Goal: Task Accomplishment & Management: Complete application form

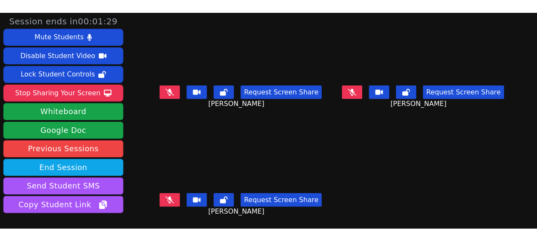
scroll to position [1, 0]
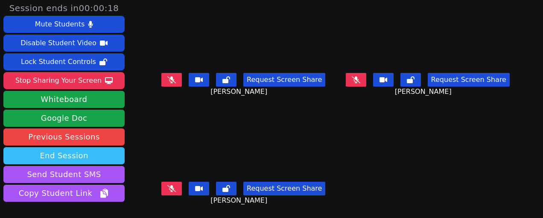
click at [65, 155] on button "End Session" at bounding box center [63, 155] width 121 height 17
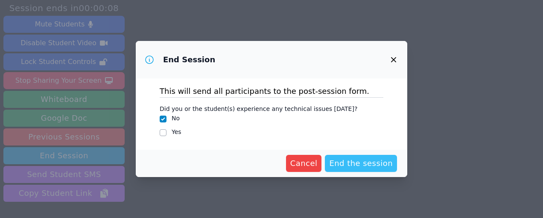
click at [367, 164] on span "End the session" at bounding box center [361, 164] width 64 height 12
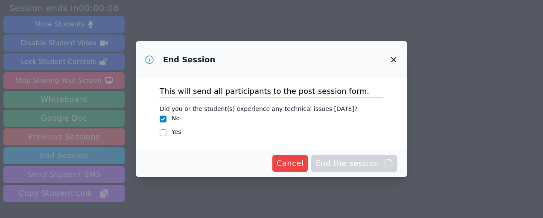
click at [302, 167] on span "Cancel" at bounding box center [290, 164] width 27 height 12
click at [395, 61] on icon "button" at bounding box center [393, 59] width 5 height 5
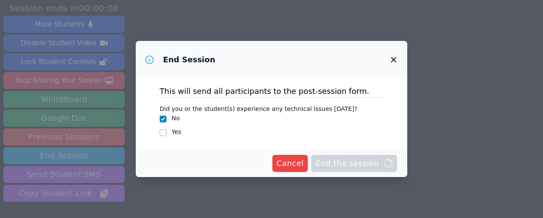
click at [395, 61] on icon "button" at bounding box center [393, 59] width 5 height 5
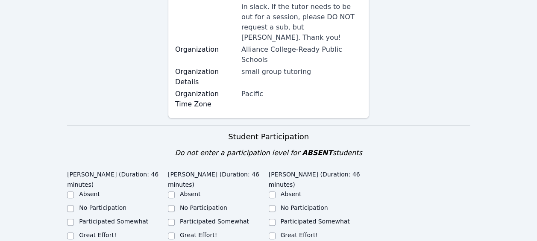
scroll to position [273, 0]
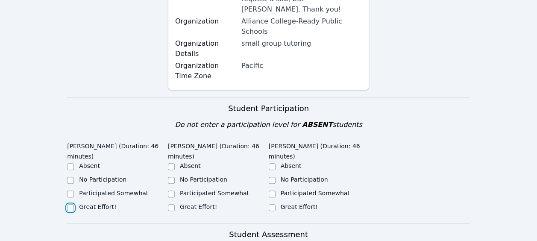
click at [71, 204] on input "Great Effort!" at bounding box center [70, 207] width 7 height 7
checkbox input "true"
click at [170, 204] on input "Great Effort!" at bounding box center [171, 207] width 7 height 7
checkbox input "true"
click at [273, 204] on input "Great Effort!" at bounding box center [272, 207] width 7 height 7
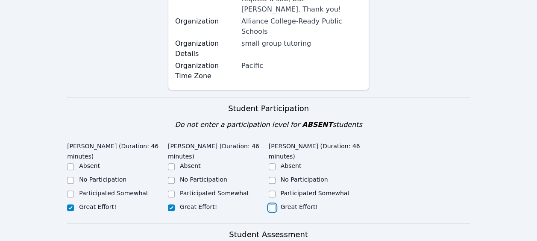
checkbox input "true"
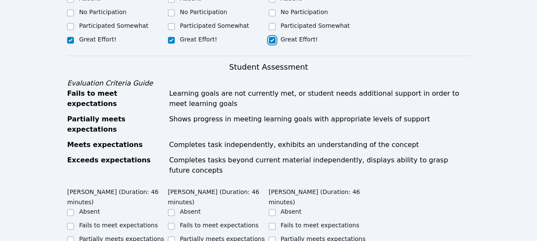
scroll to position [441, 0]
checkbox input "true"
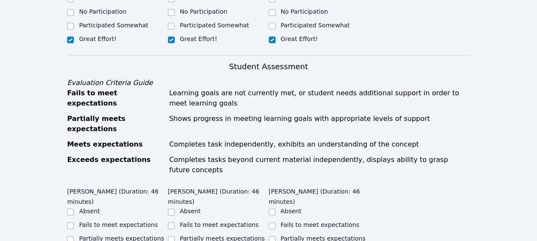
checkbox input "true"
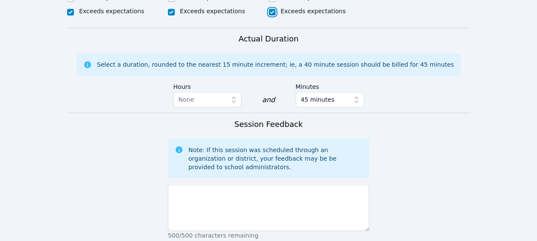
scroll to position [703, 0]
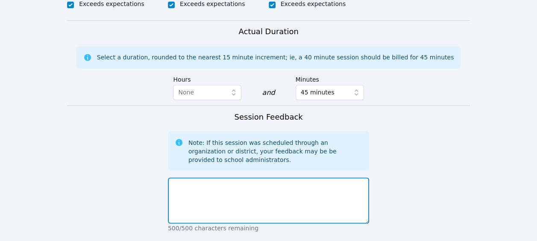
click at [221, 177] on textarea at bounding box center [268, 200] width 201 height 46
click at [221, 177] on textarea "Stud" at bounding box center [268, 200] width 201 height 46
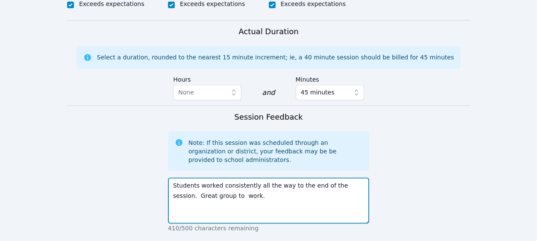
type textarea "Students worked consistently all the way to the end of the session. Great group…"
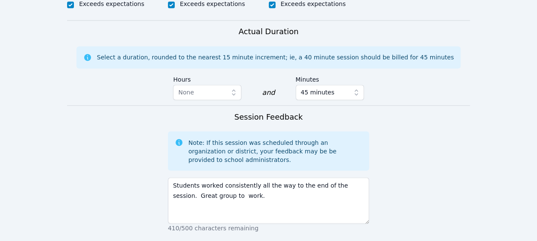
type textarea "s"
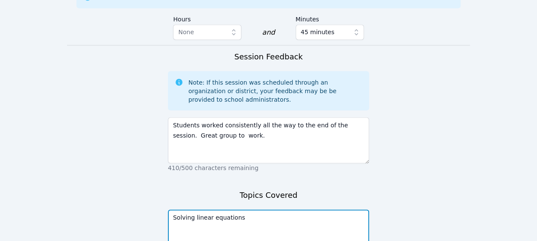
scroll to position [794, 0]
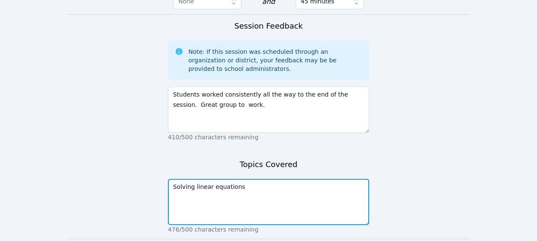
type textarea "Solving linear equations"
